Goal: Information Seeking & Learning: Understand process/instructions

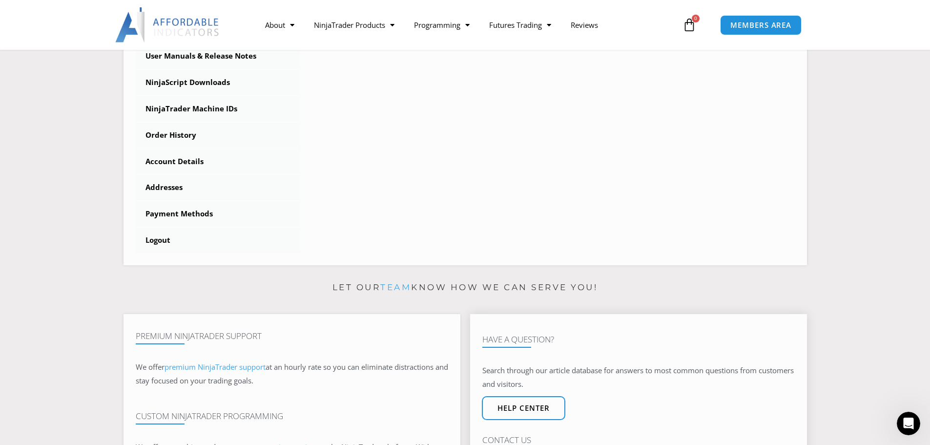
scroll to position [326, 0]
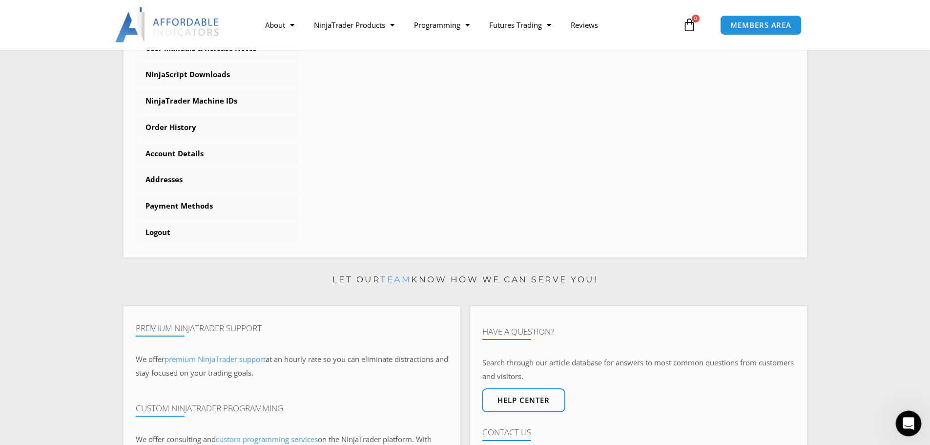
click at [910, 410] on div "Open Intercom Messenger" at bounding box center [907, 422] width 32 height 32
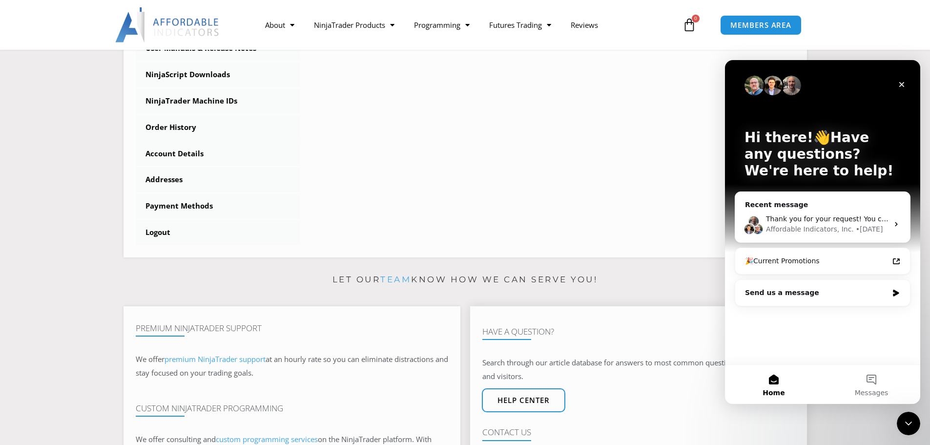
drag, startPoint x: 653, startPoint y: 343, endPoint x: 676, endPoint y: 353, distance: 24.9
click at [653, 336] on h4 "Have A Question?" at bounding box center [638, 332] width 312 height 10
click at [913, 419] on icon "Close Intercom Messenger" at bounding box center [907, 422] width 12 height 12
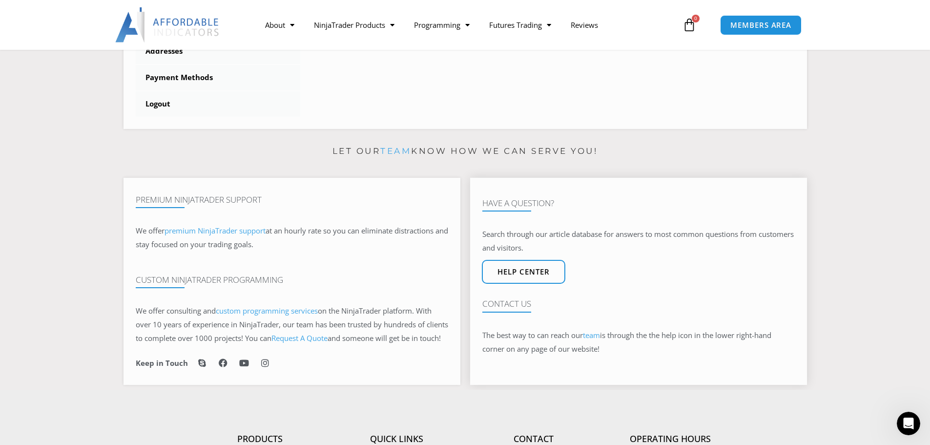
scroll to position [456, 0]
click at [517, 284] on link "Help center" at bounding box center [524, 270] width 92 height 26
click at [530, 282] on link "Help center" at bounding box center [524, 270] width 92 height 26
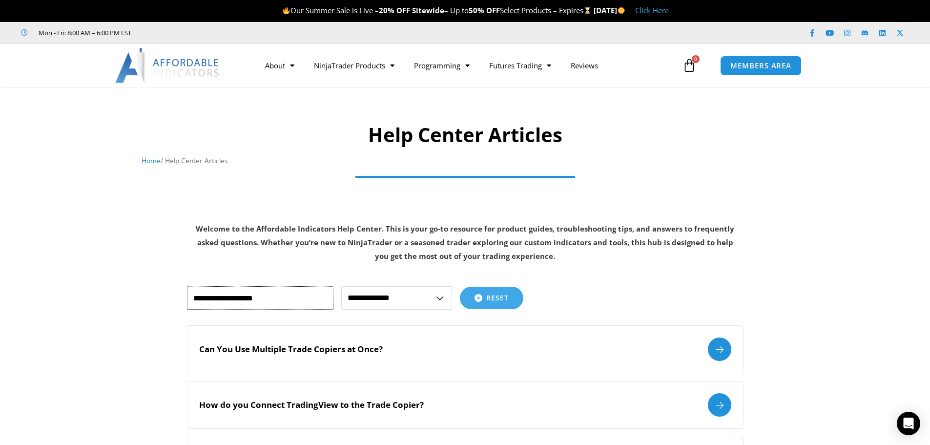
click at [271, 299] on input "text" at bounding box center [260, 297] width 146 height 23
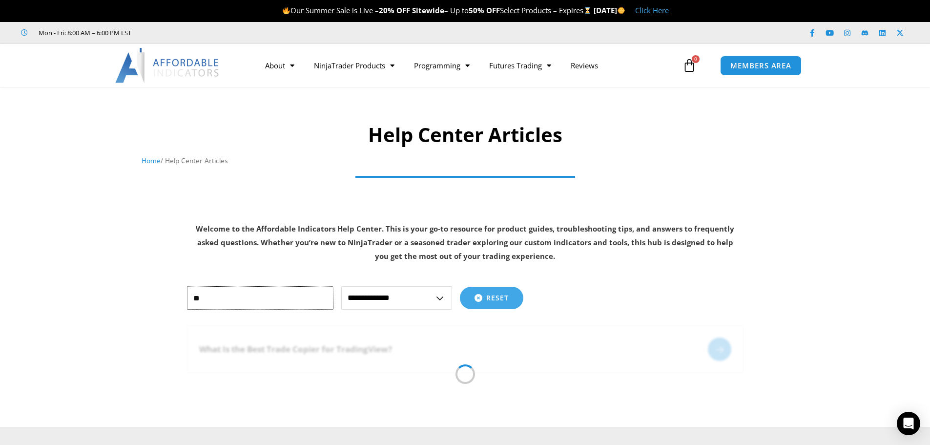
type input "*"
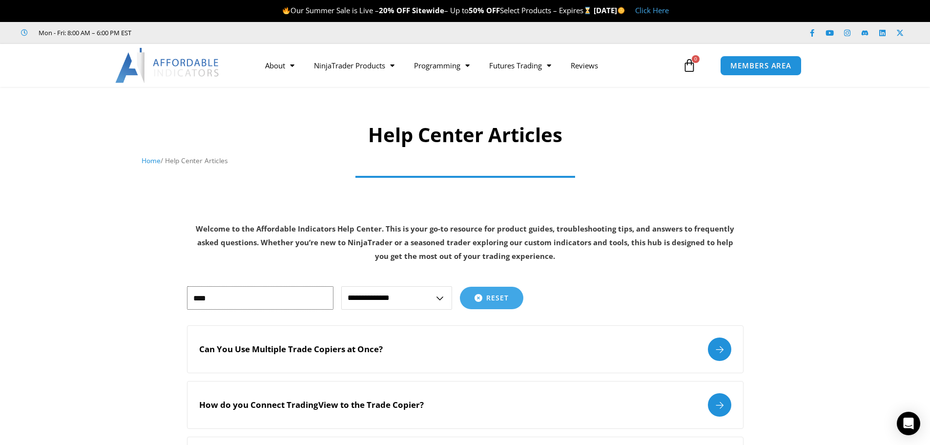
type input "****"
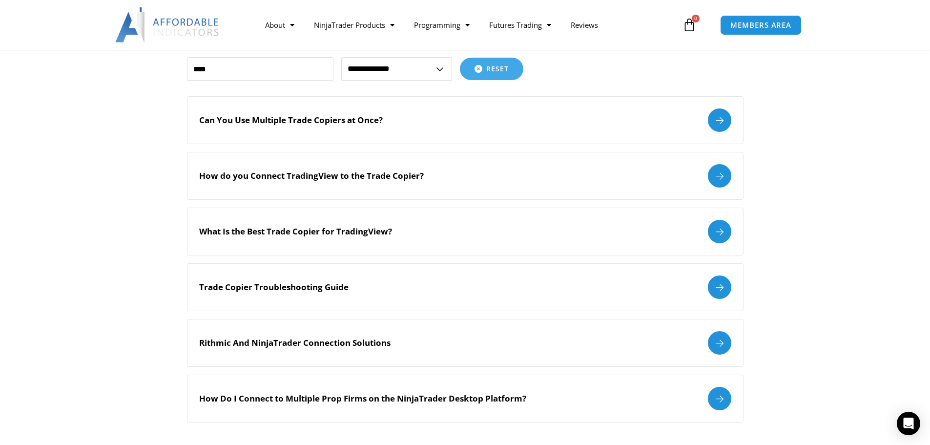
scroll to position [260, 0]
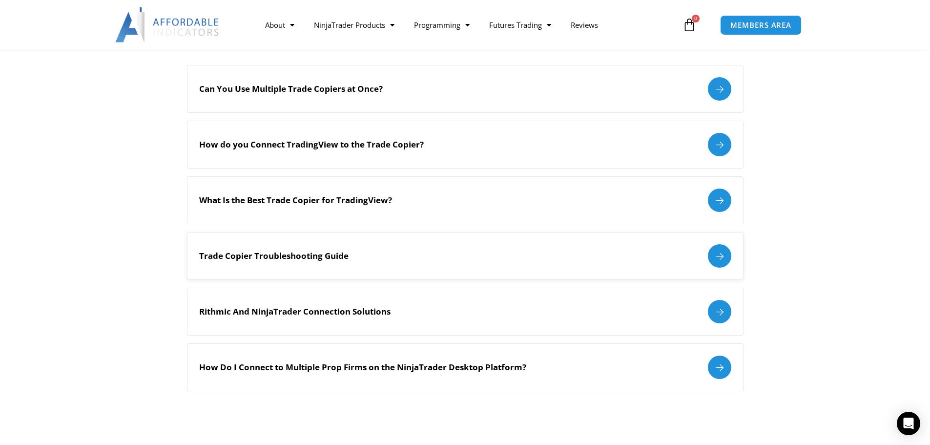
click at [432, 245] on div "Trade Copier Troubleshooting Guide" at bounding box center [465, 255] width 532 height 23
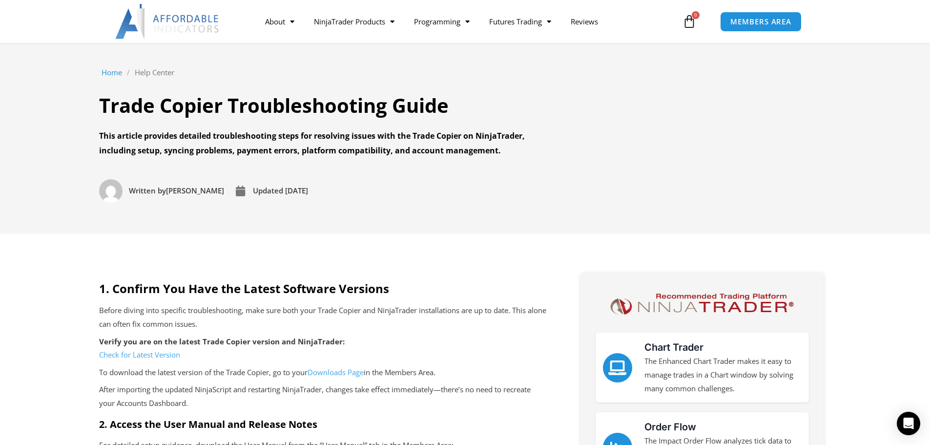
scroll to position [130, 0]
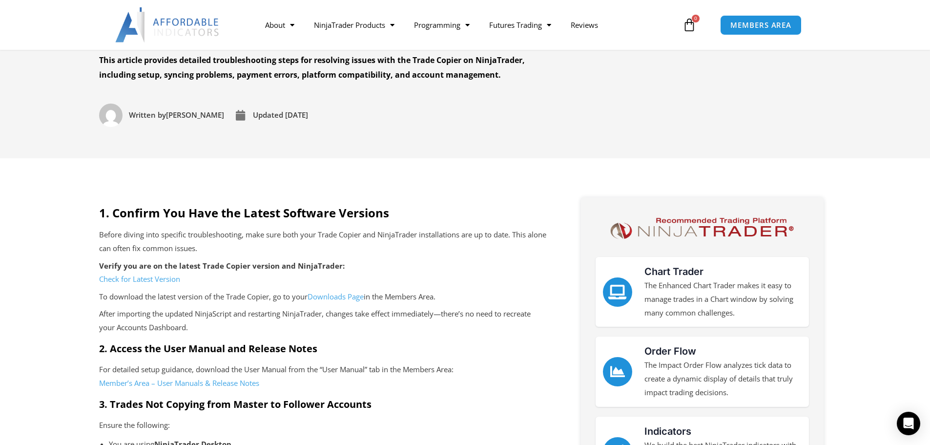
click at [507, 137] on section "Home / Help Center / Trade Copier Troubleshooting Guide Trade Copier Troublesho…" at bounding box center [465, 58] width 930 height 202
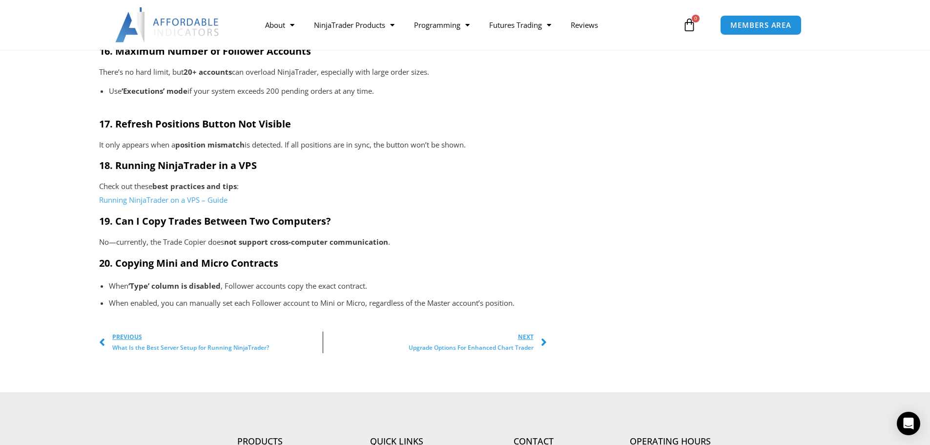
scroll to position [1693, 0]
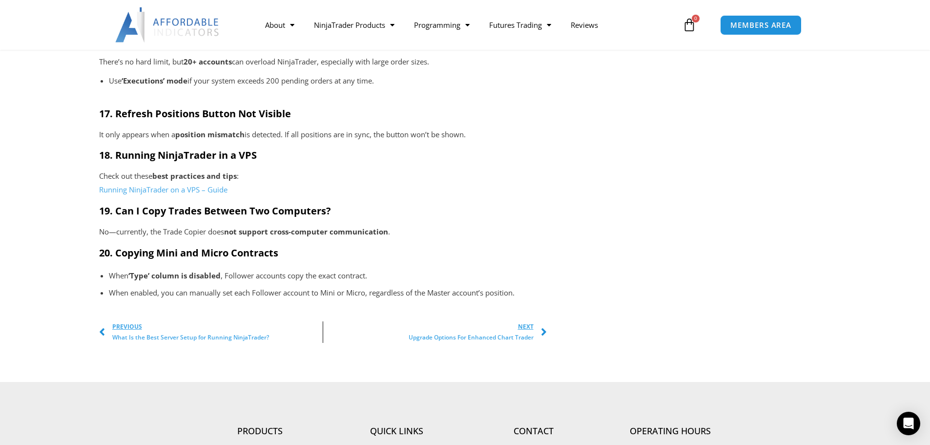
click at [453, 332] on span "Upgrade Options For Enhanced Chart Trader" at bounding box center [471, 337] width 125 height 11
click at [492, 339] on span "Upgrade Options For Enhanced Chart Trader" at bounding box center [471, 337] width 125 height 11
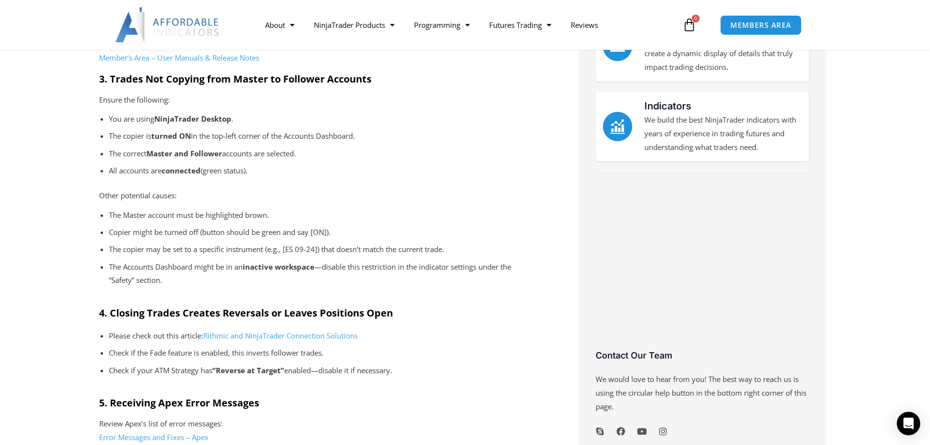
scroll to position [261, 0]
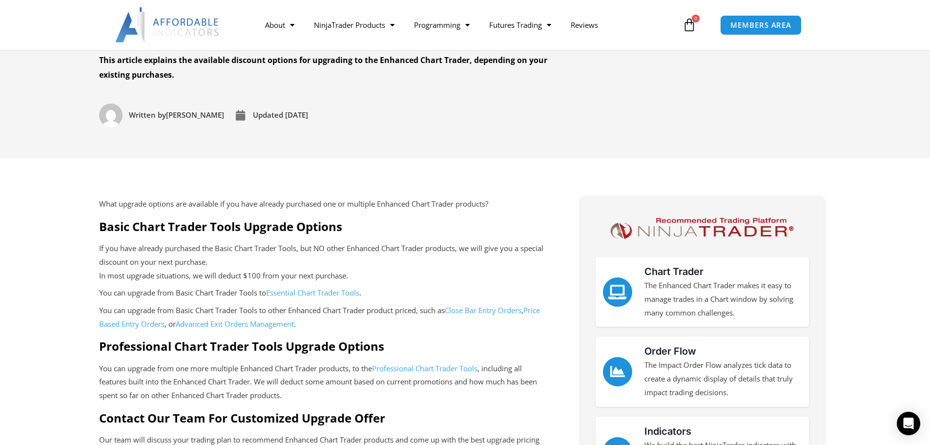
scroll to position [195, 0]
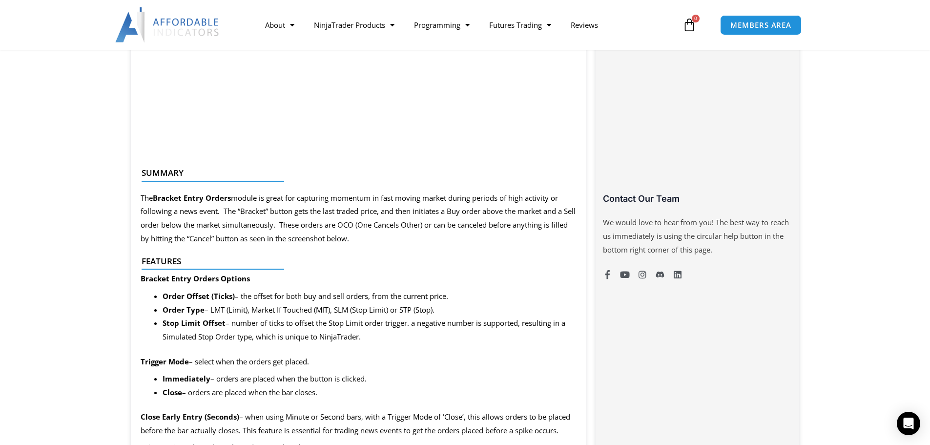
scroll to position [651, 0]
